Goal: Task Accomplishment & Management: Use online tool/utility

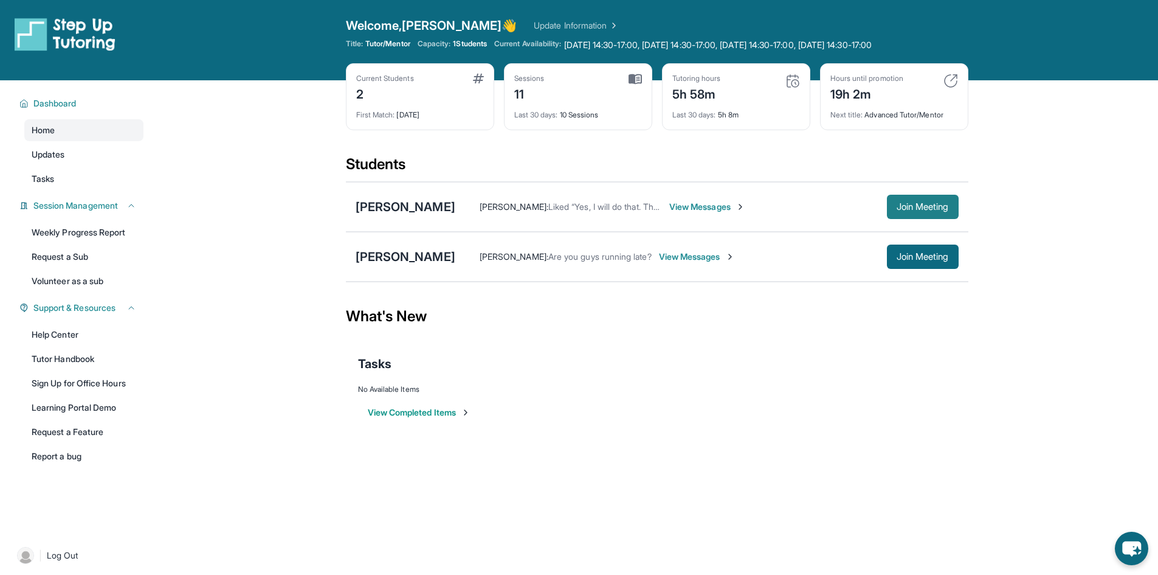
click at [933, 210] on span "Join Meeting" at bounding box center [923, 206] width 52 height 7
